Goal: Task Accomplishment & Management: Use online tool/utility

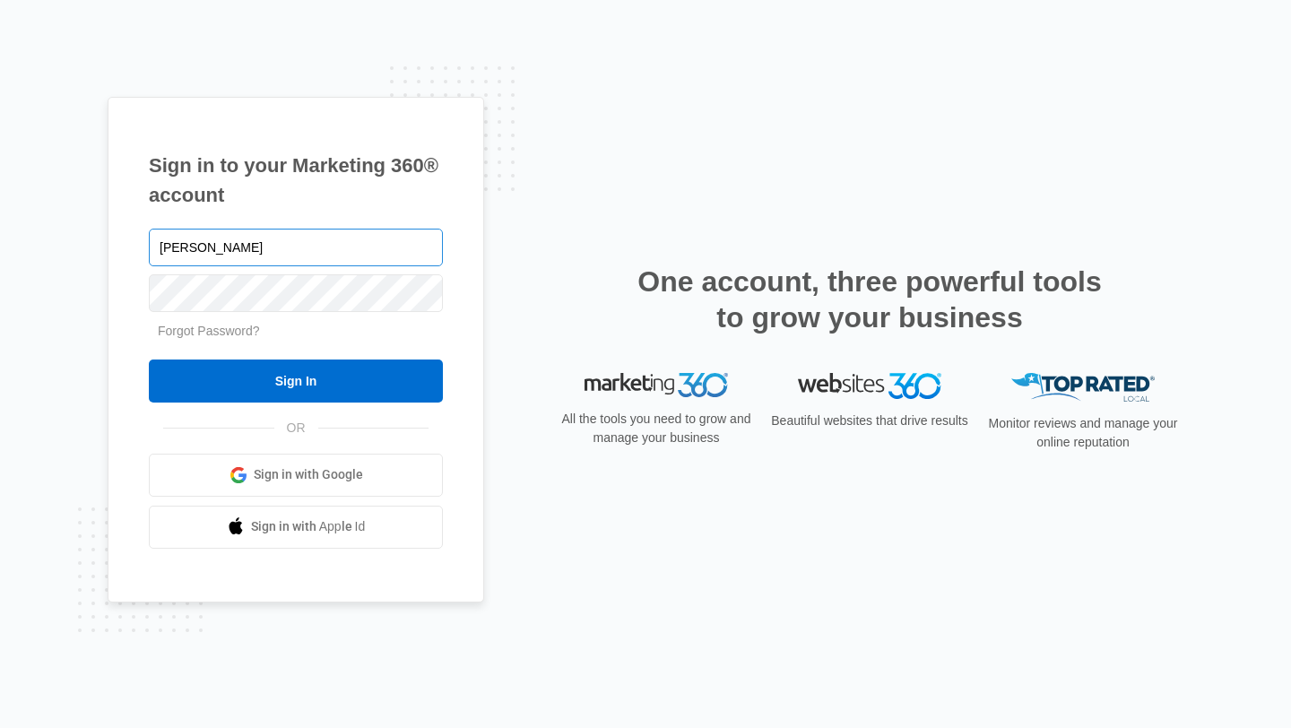
type input "[EMAIL_ADDRESS][DOMAIN_NAME]"
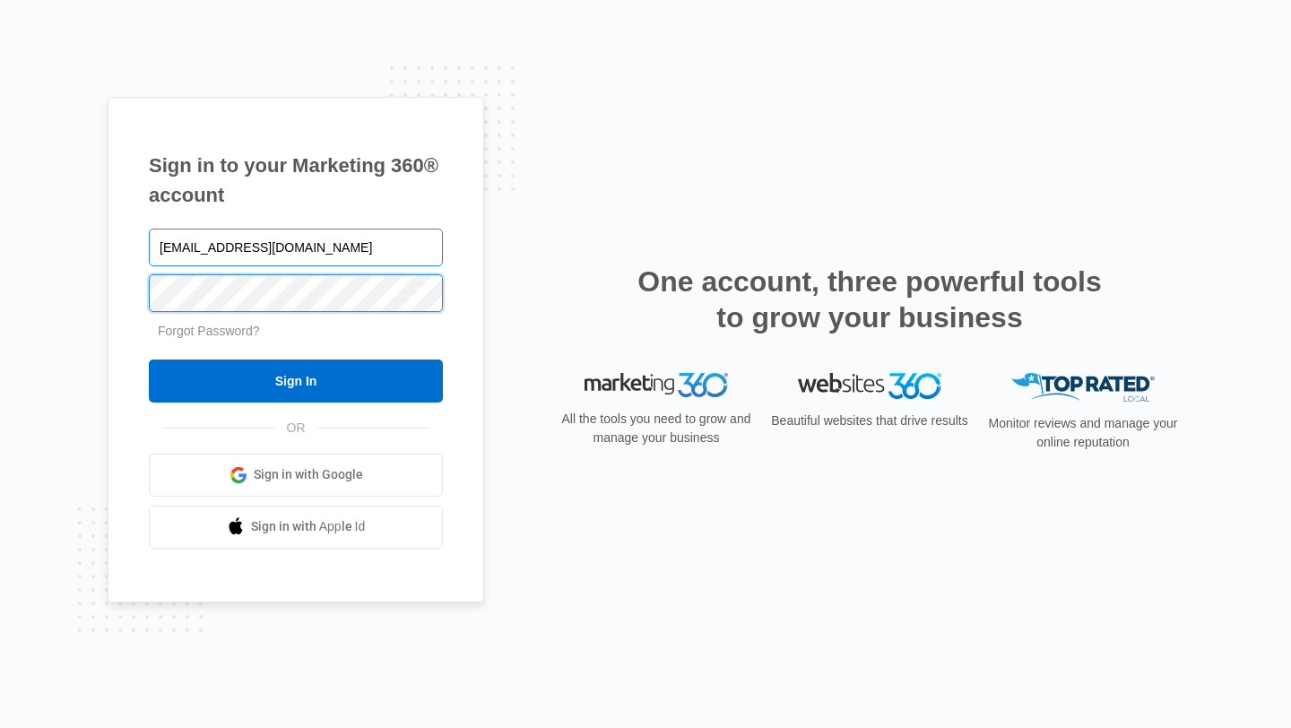
click at [149, 359] on input "Sign In" at bounding box center [296, 380] width 294 height 43
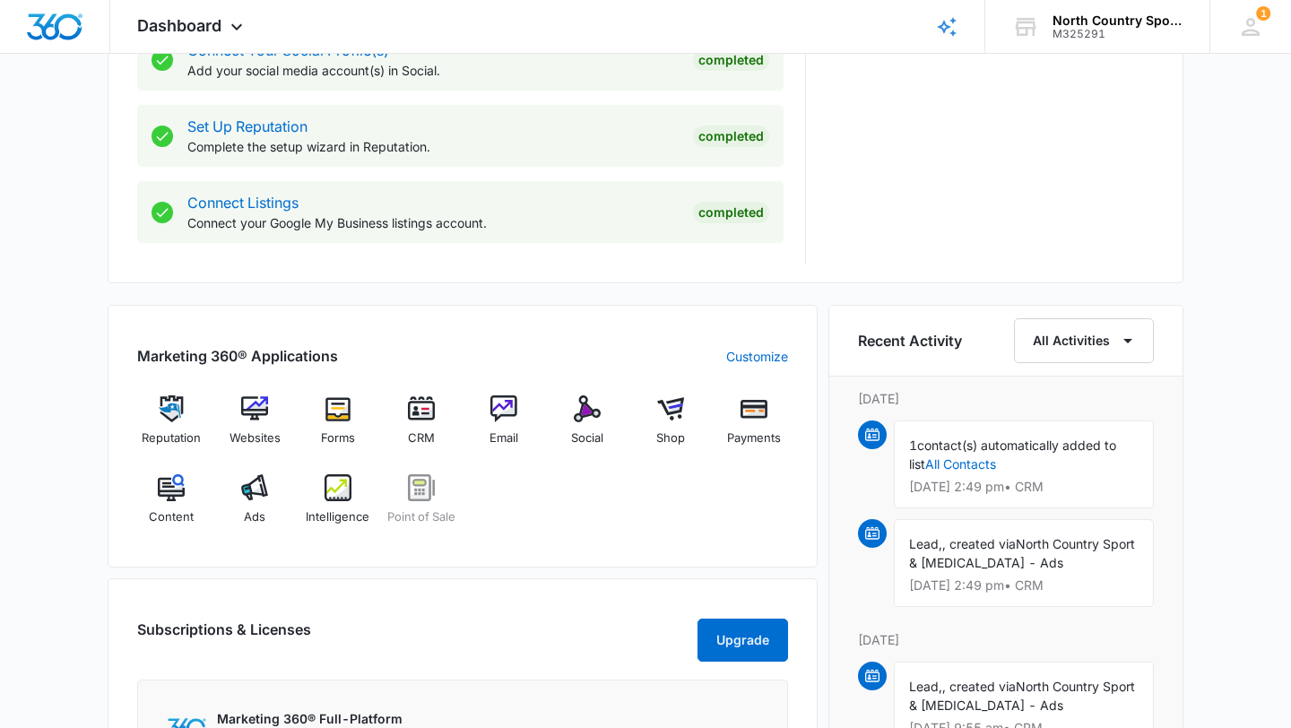
scroll to position [886, 0]
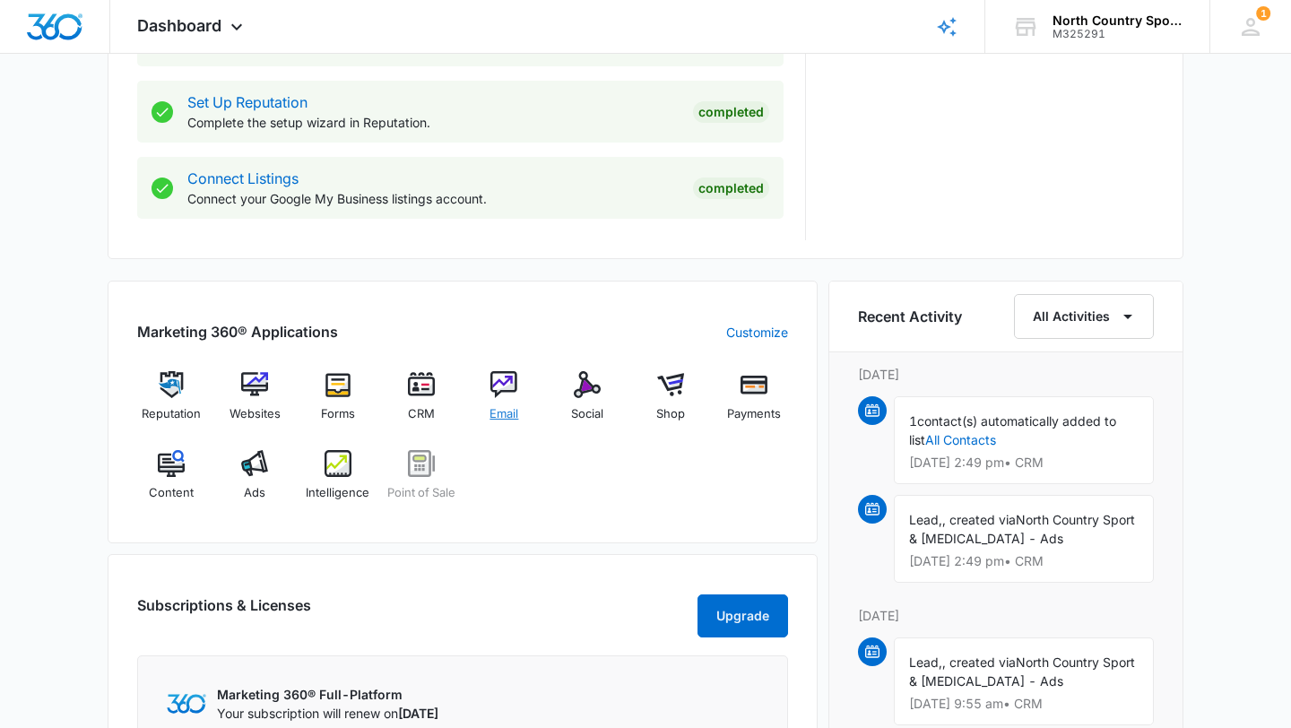
click at [501, 399] on div "Email" at bounding box center [504, 403] width 69 height 65
